Goal: Transaction & Acquisition: Book appointment/travel/reservation

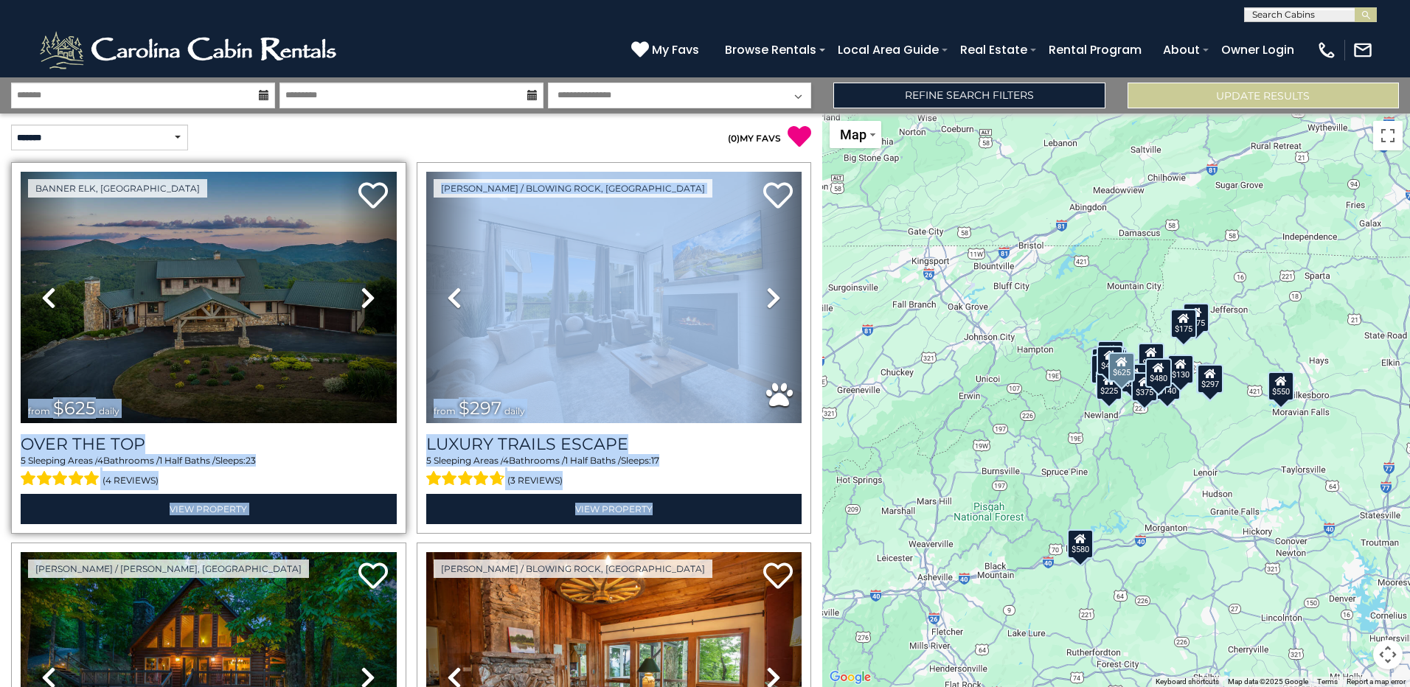
drag, startPoint x: 301, startPoint y: 543, endPoint x: 354, endPoint y: 421, distance: 132.8
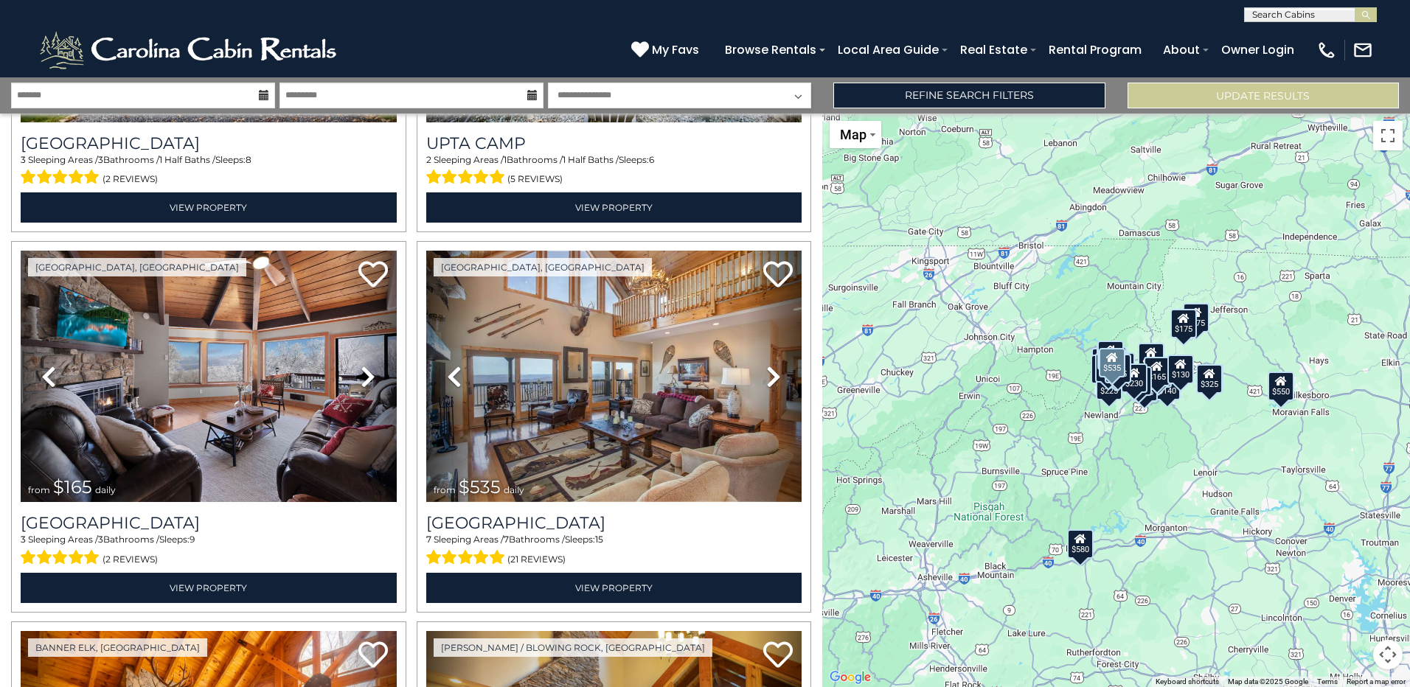
scroll to position [4499, 0]
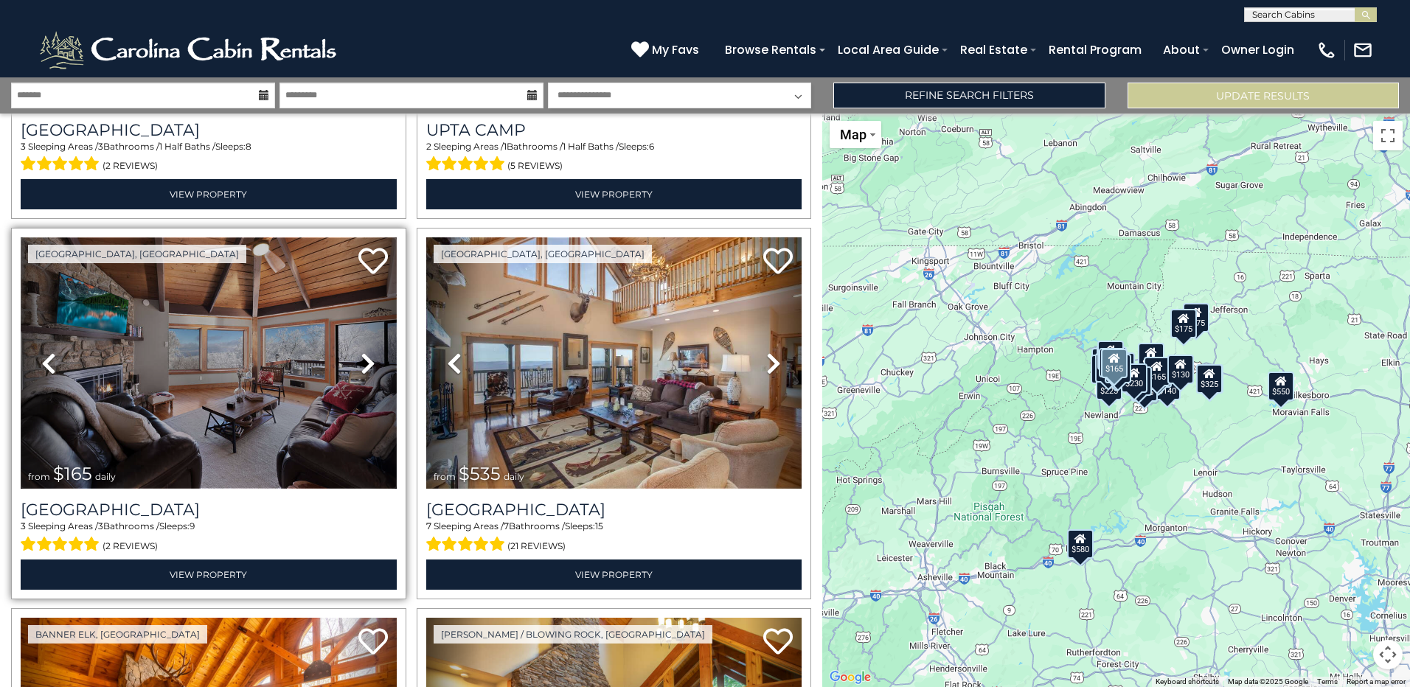
click at [297, 407] on img at bounding box center [209, 362] width 376 height 251
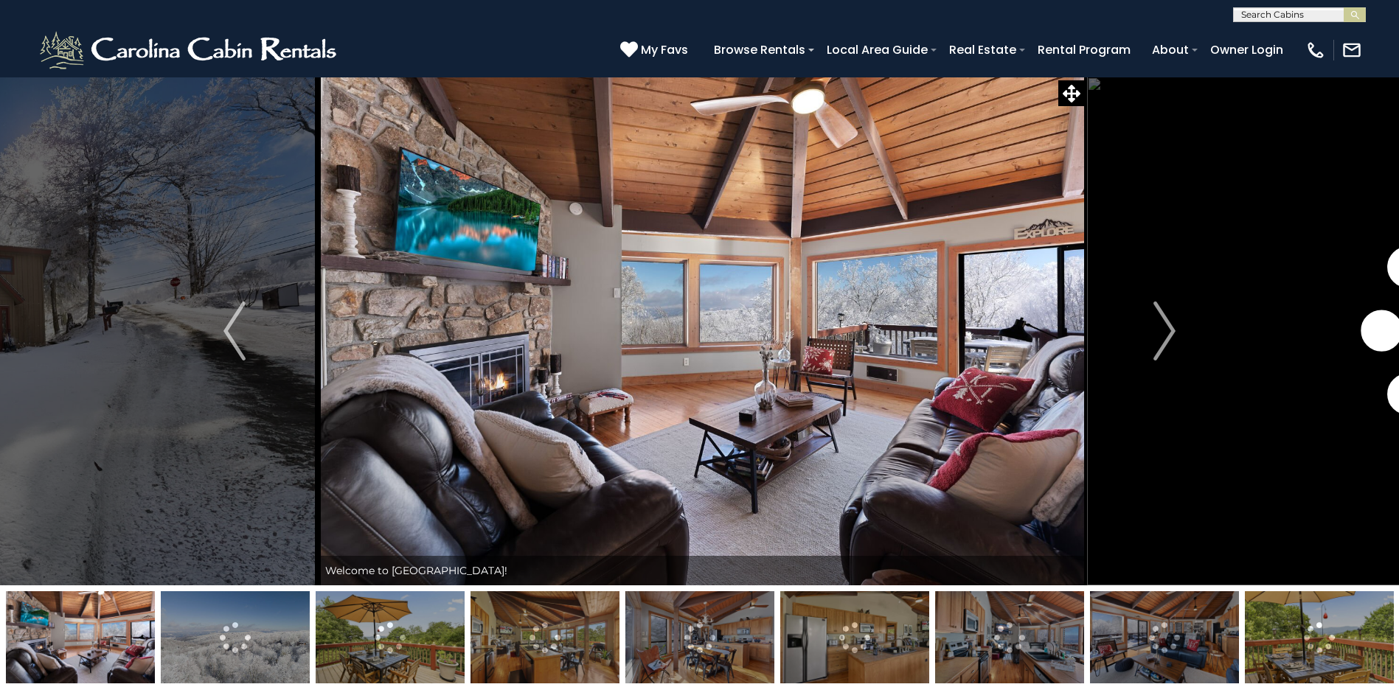
drag, startPoint x: 727, startPoint y: 340, endPoint x: 833, endPoint y: 326, distance: 107.1
click at [833, 326] on img at bounding box center [702, 331] width 769 height 509
click at [943, 316] on img at bounding box center [702, 331] width 769 height 509
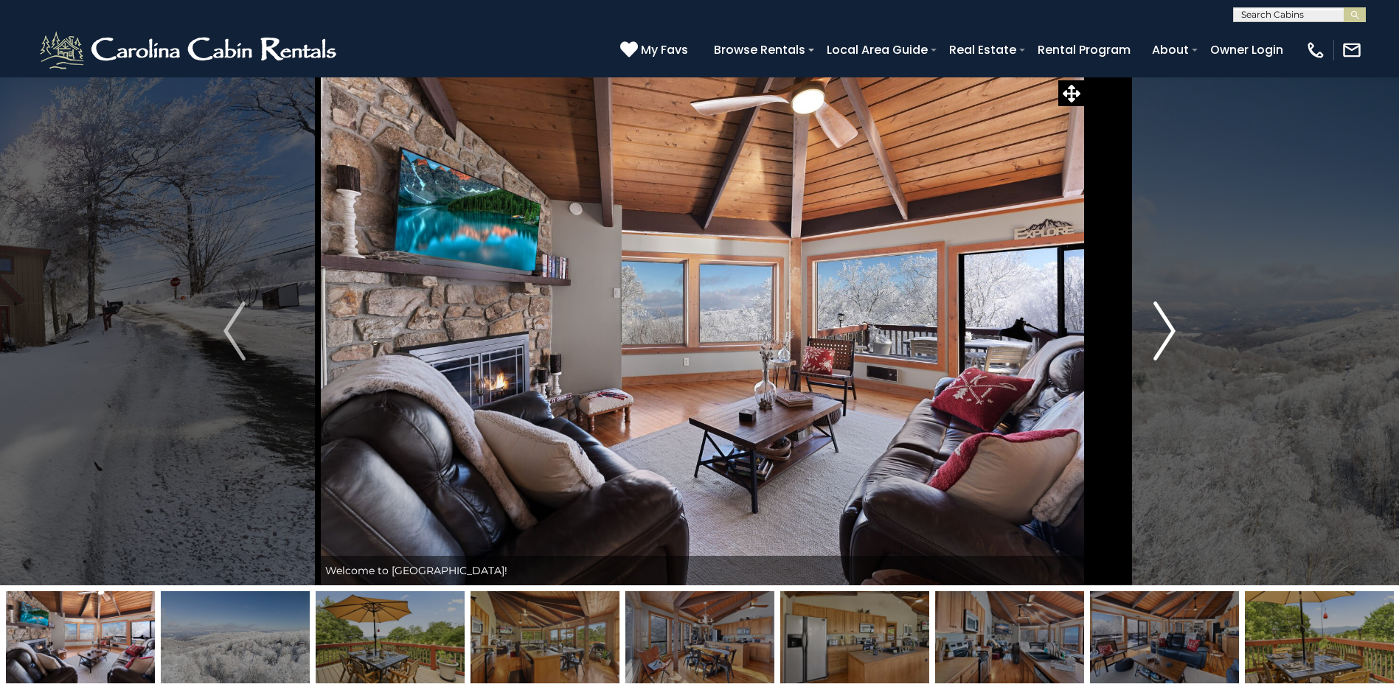
click at [1167, 332] on img "Next" at bounding box center [1164, 331] width 22 height 59
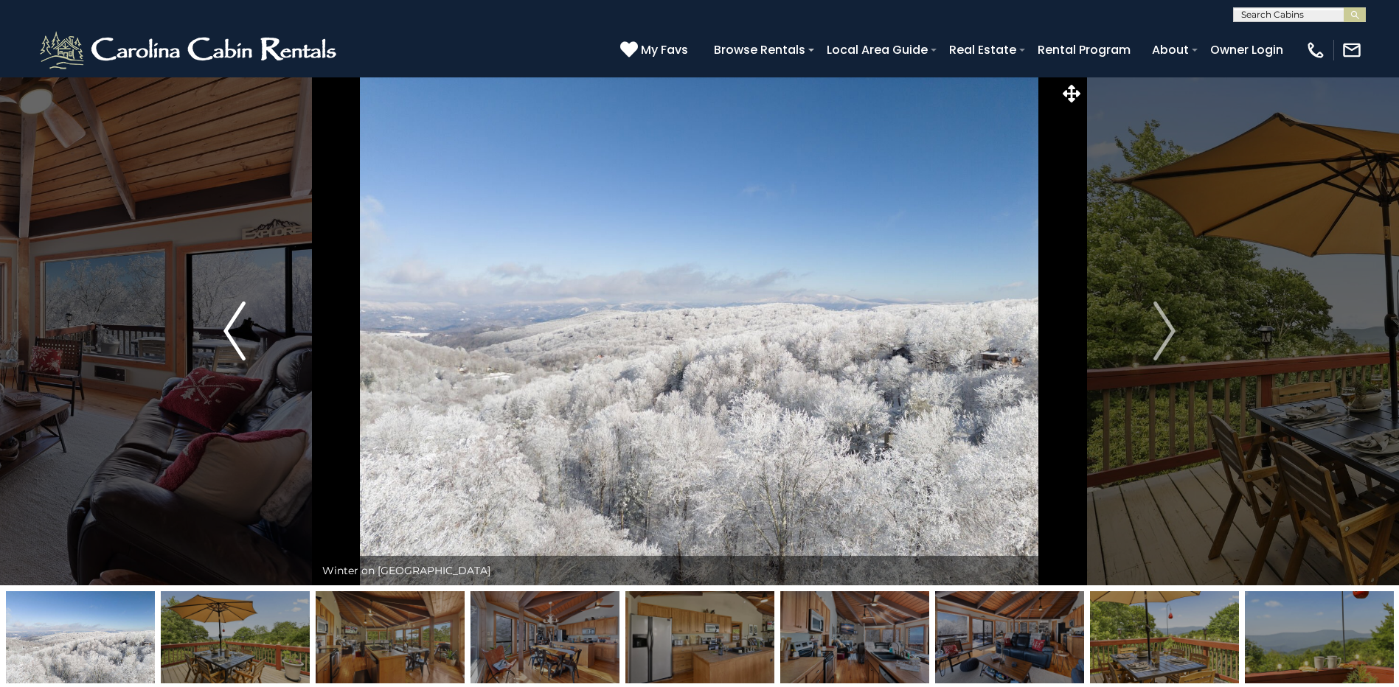
click at [234, 332] on img "Previous" at bounding box center [234, 331] width 22 height 59
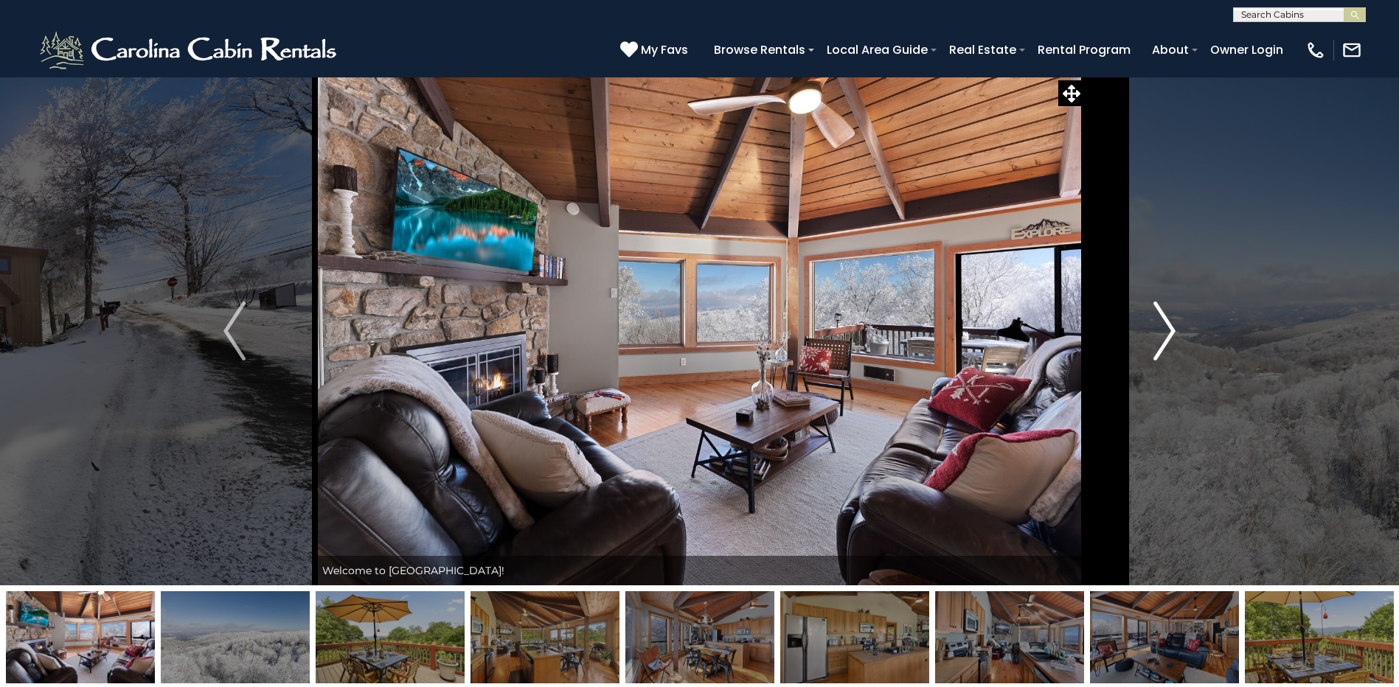
click at [1168, 337] on img "Next" at bounding box center [1164, 331] width 22 height 59
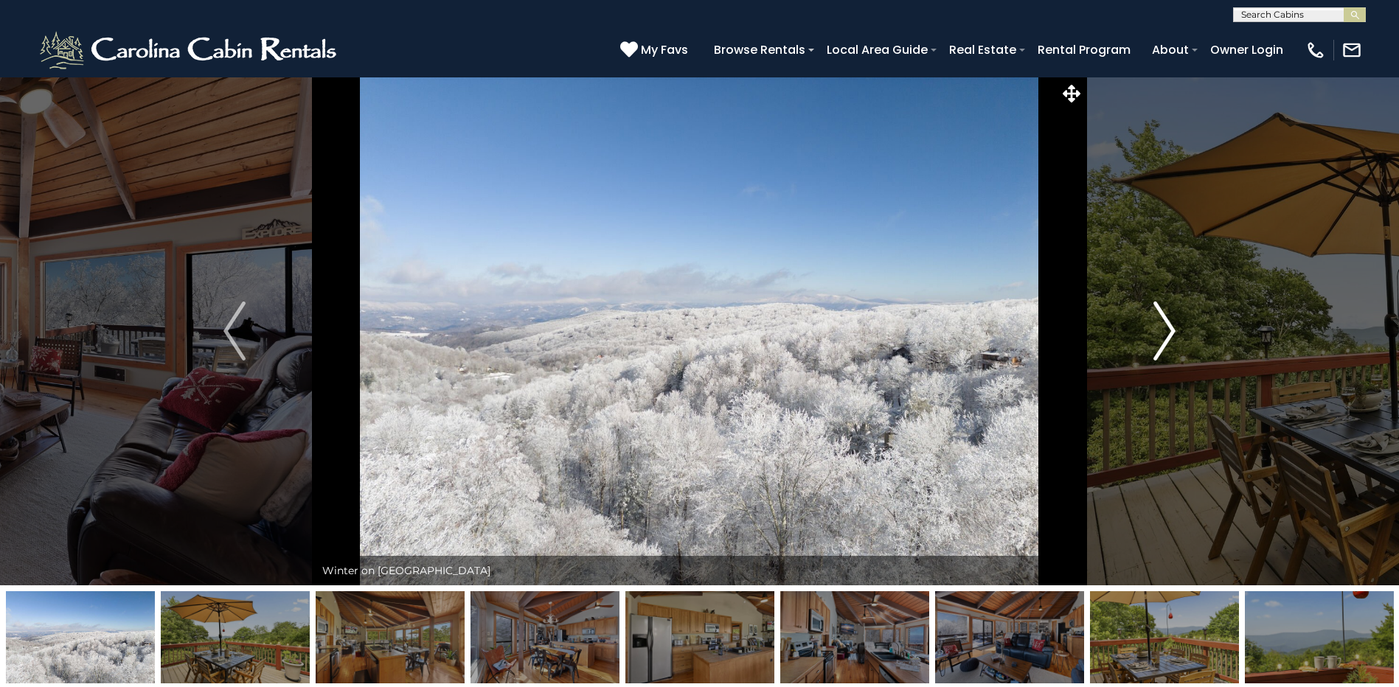
click at [1168, 337] on img "Next" at bounding box center [1164, 331] width 22 height 59
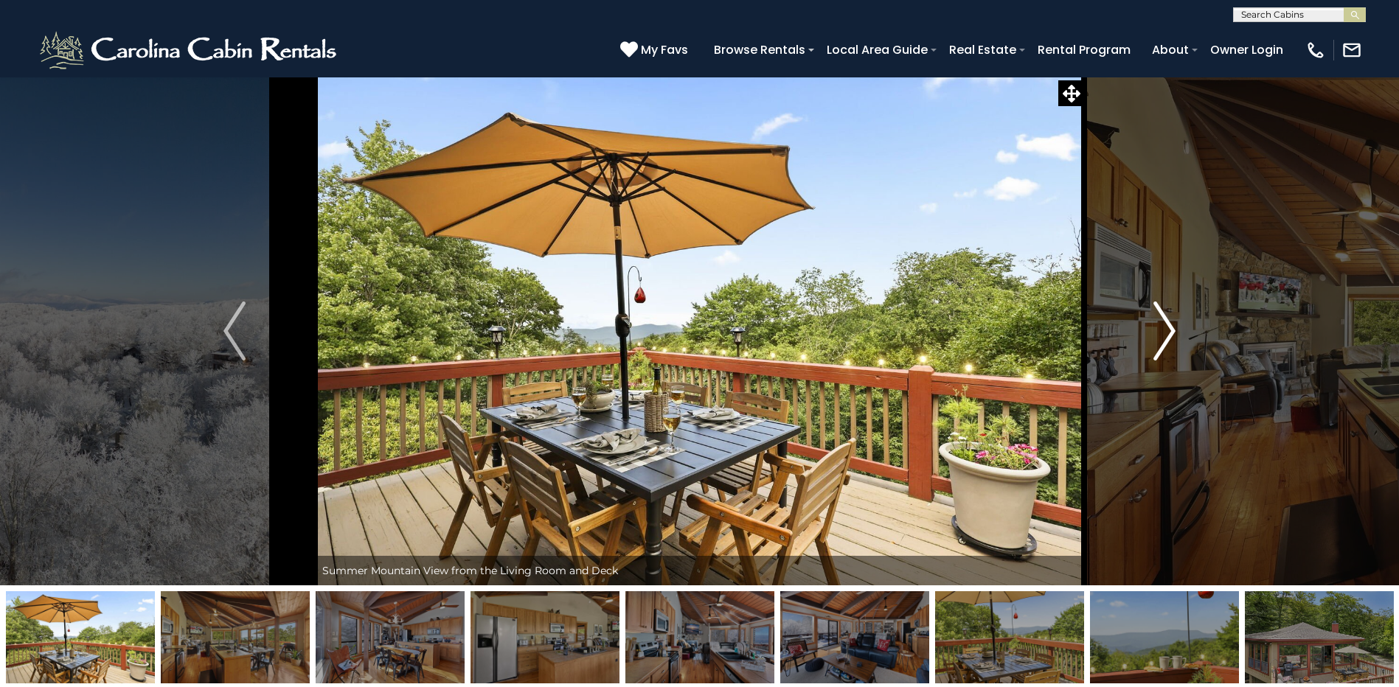
click at [1168, 337] on img "Next" at bounding box center [1164, 331] width 22 height 59
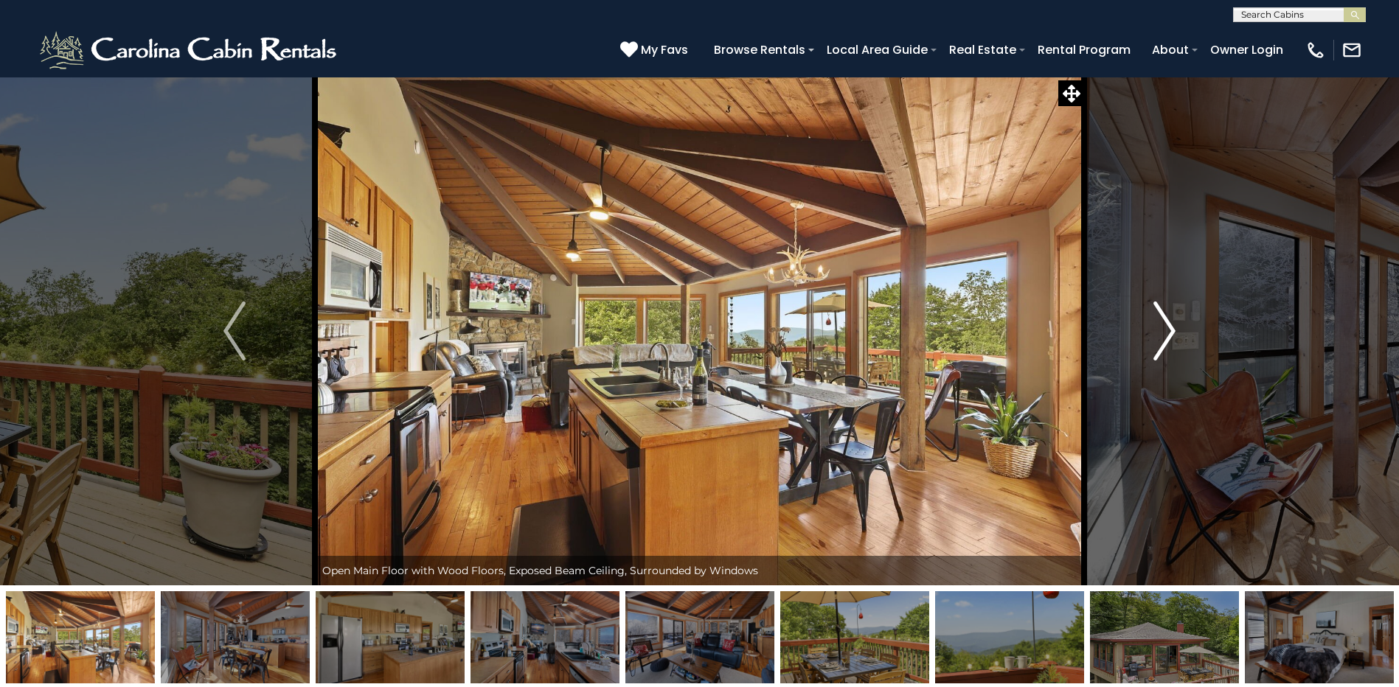
click at [1168, 337] on img "Next" at bounding box center [1164, 331] width 22 height 59
